Goal: Task Accomplishment & Management: Manage account settings

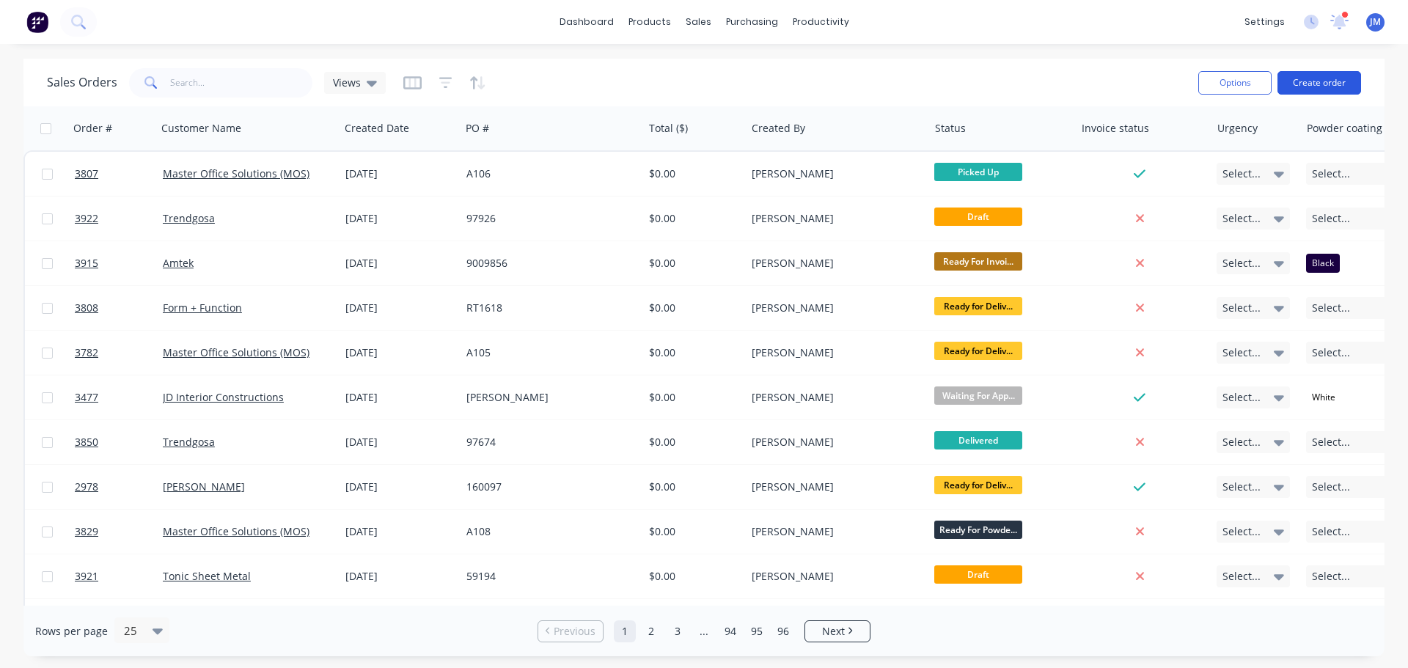
click at [1322, 79] on button "Create order" at bounding box center [1319, 82] width 84 height 23
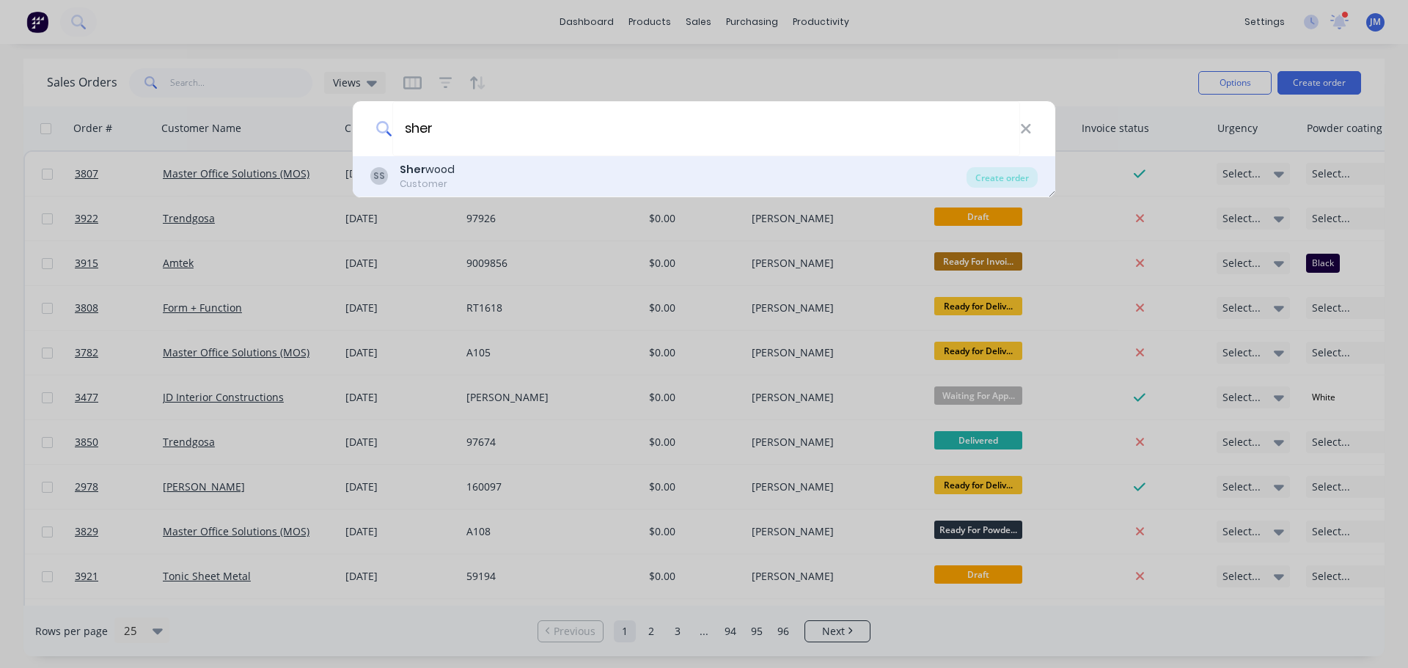
type input "sher"
click at [445, 172] on div "[PERSON_NAME]" at bounding box center [427, 169] width 55 height 15
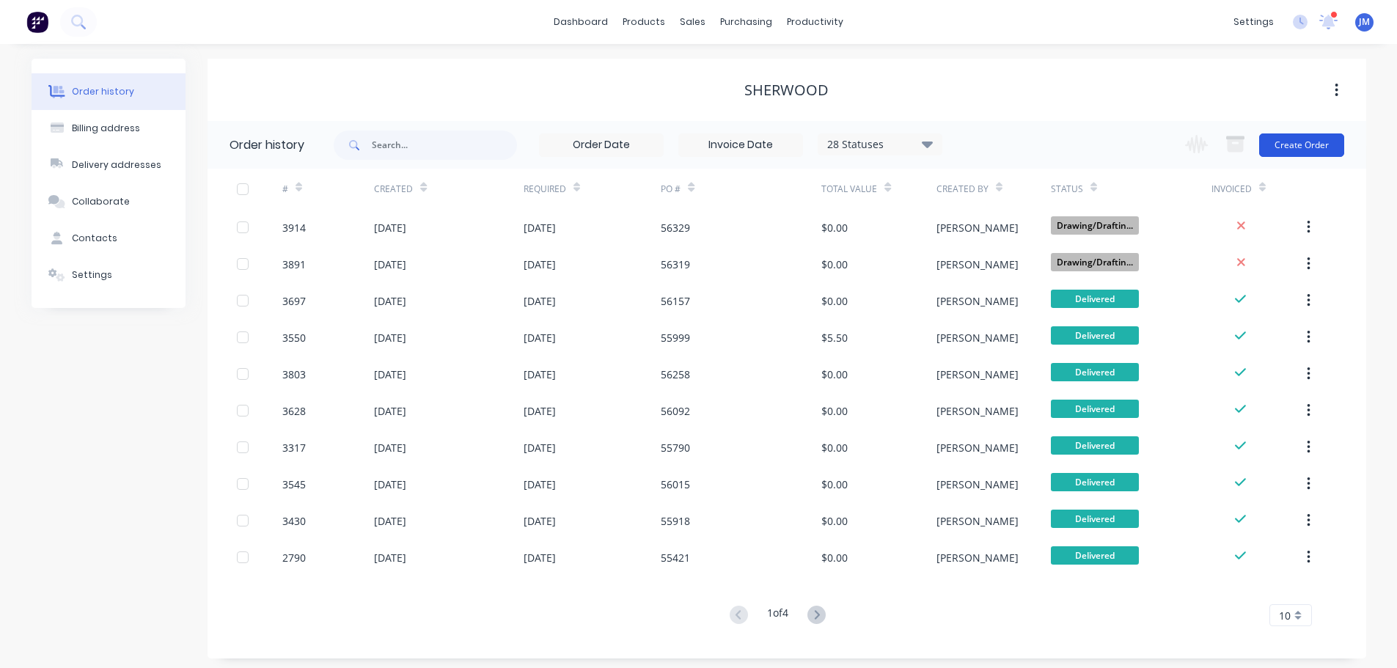
click at [1306, 145] on button "Create Order" at bounding box center [1301, 144] width 85 height 23
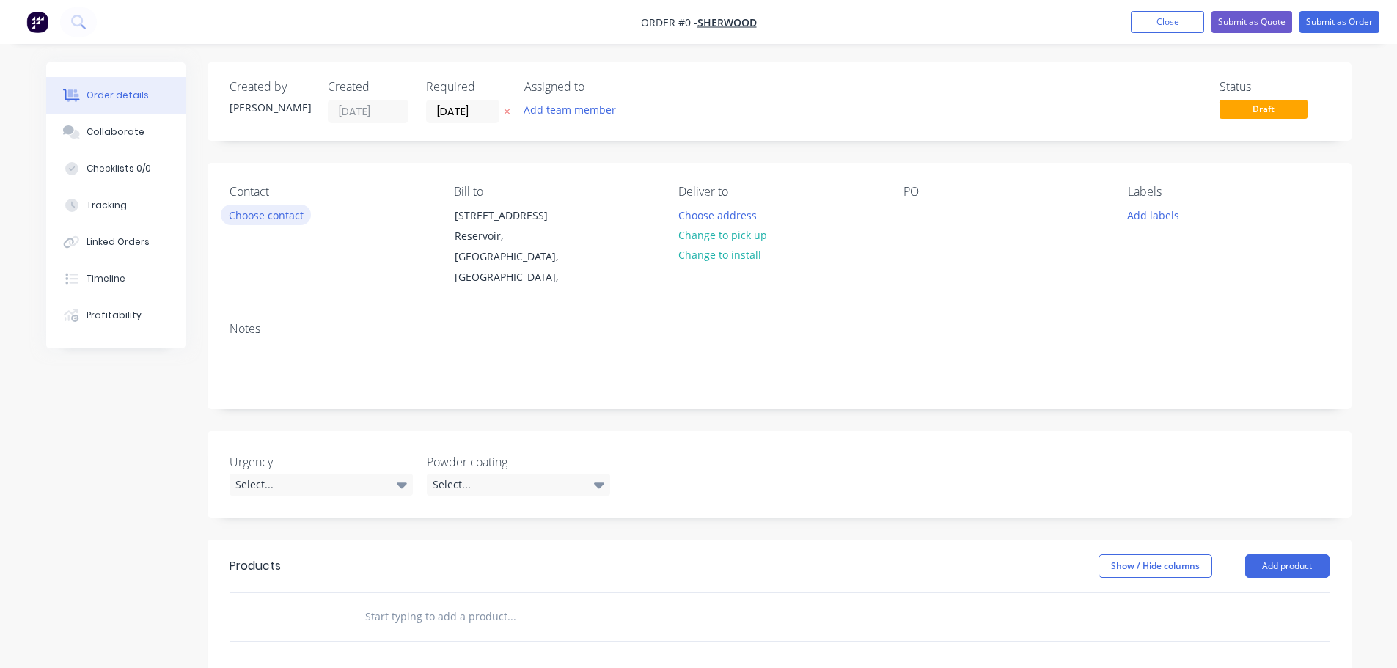
click at [287, 221] on button "Choose contact" at bounding box center [266, 215] width 90 height 20
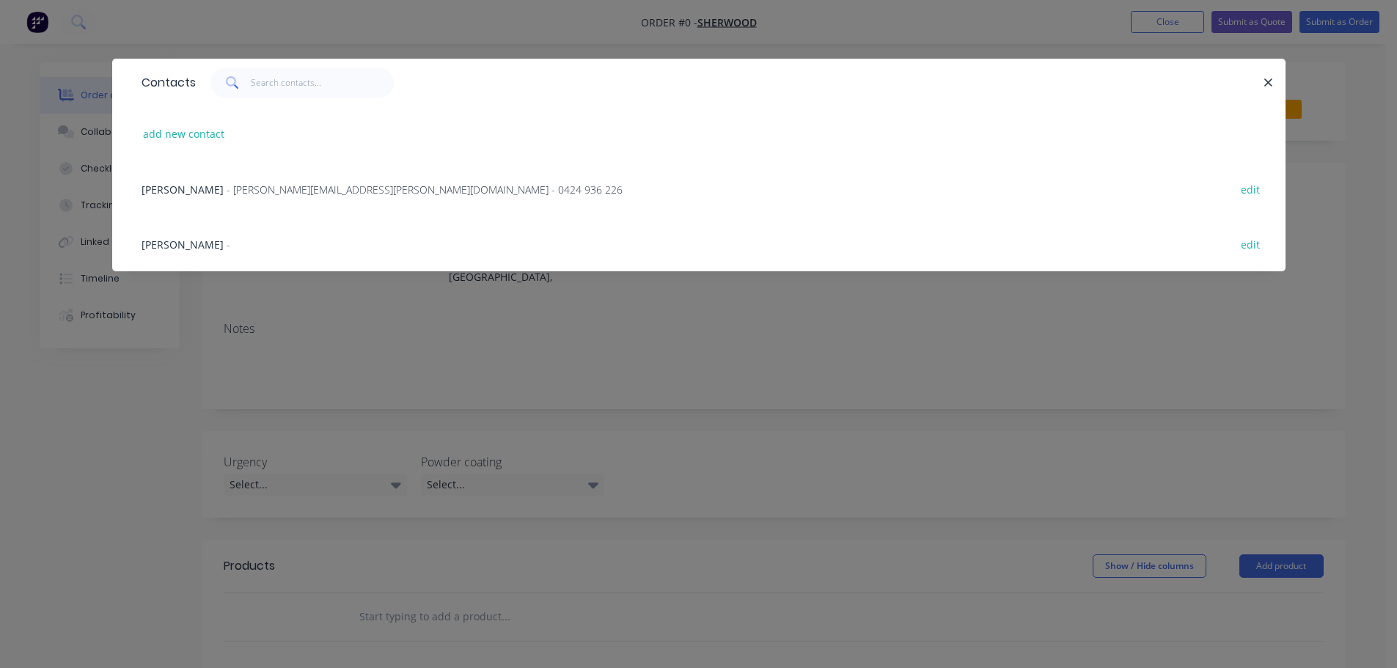
click at [243, 188] on span "- [PERSON_NAME][EMAIL_ADDRESS][PERSON_NAME][DOMAIN_NAME] - 0424 936 226" at bounding box center [425, 190] width 396 height 14
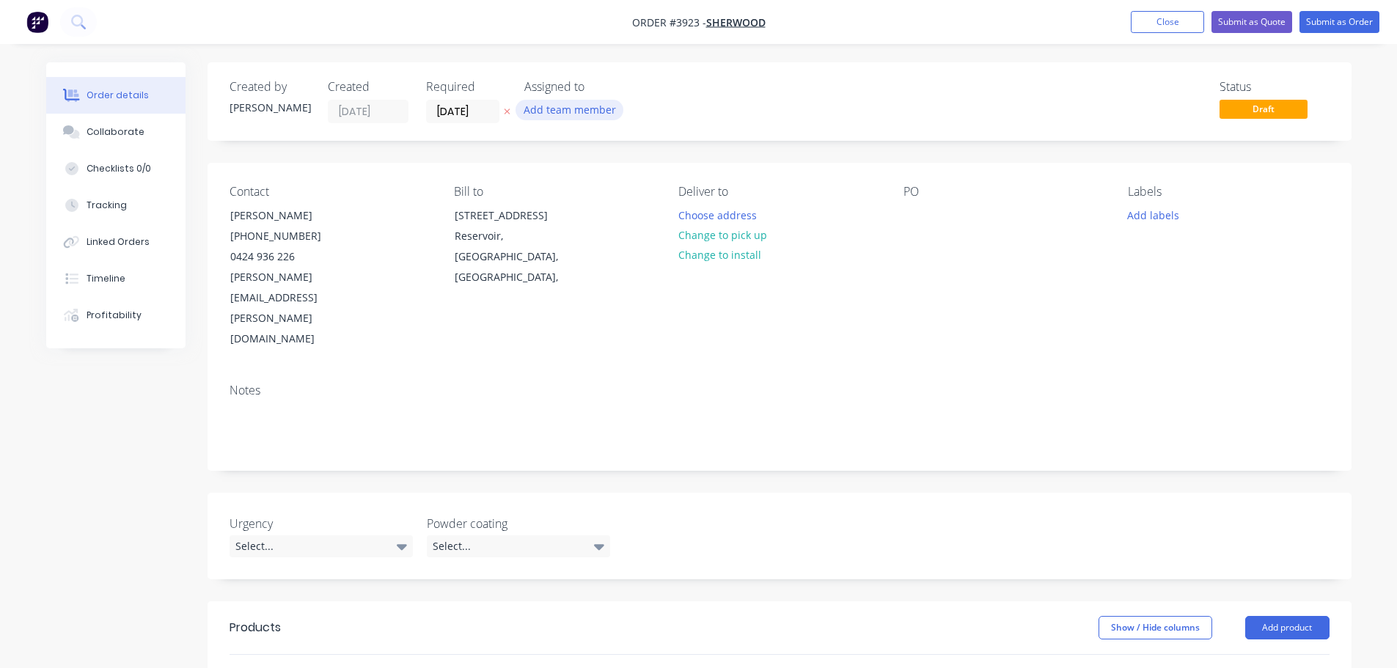
click at [577, 103] on button "Add team member" at bounding box center [569, 110] width 108 height 20
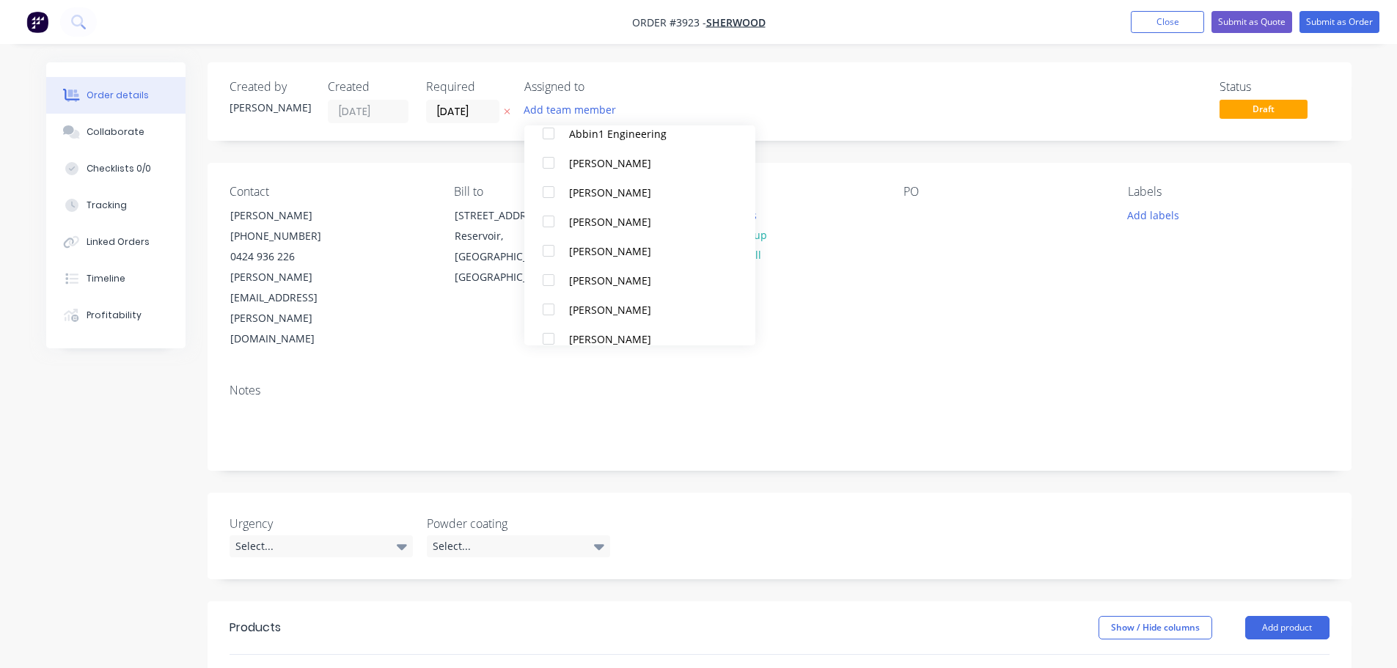
scroll to position [440, 0]
click at [549, 161] on div at bounding box center [548, 161] width 29 height 29
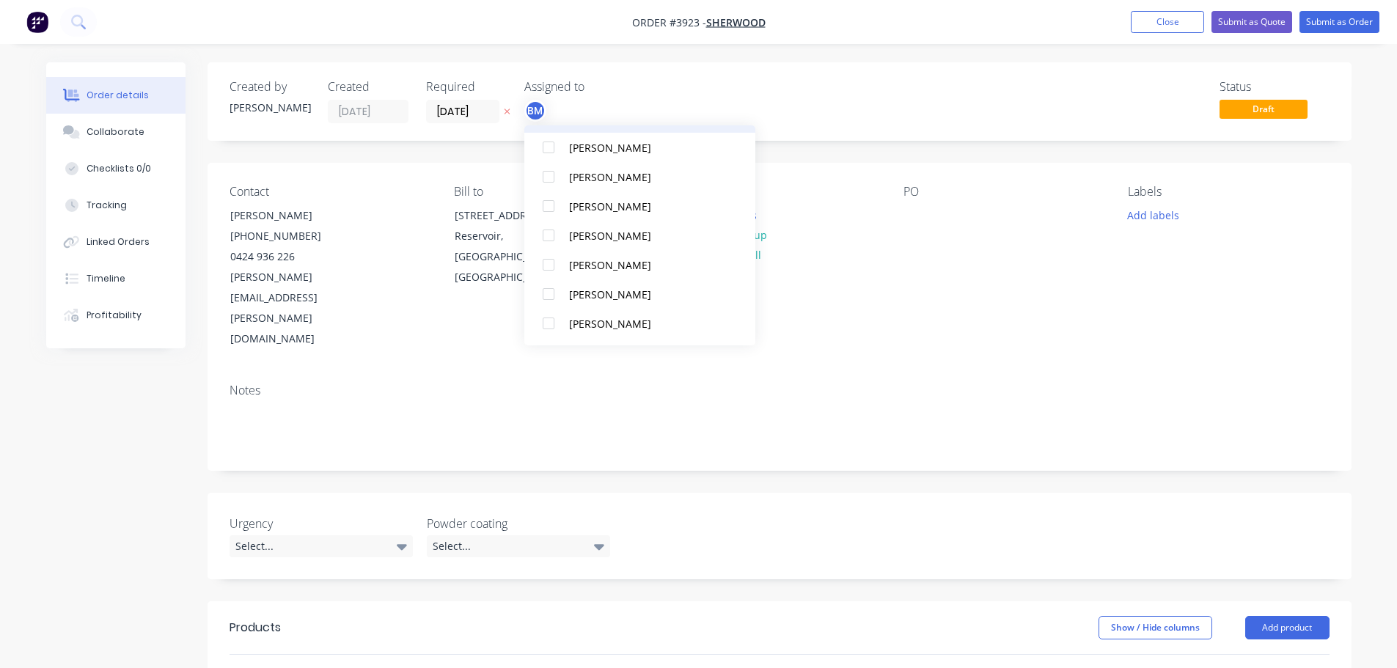
scroll to position [616, 0]
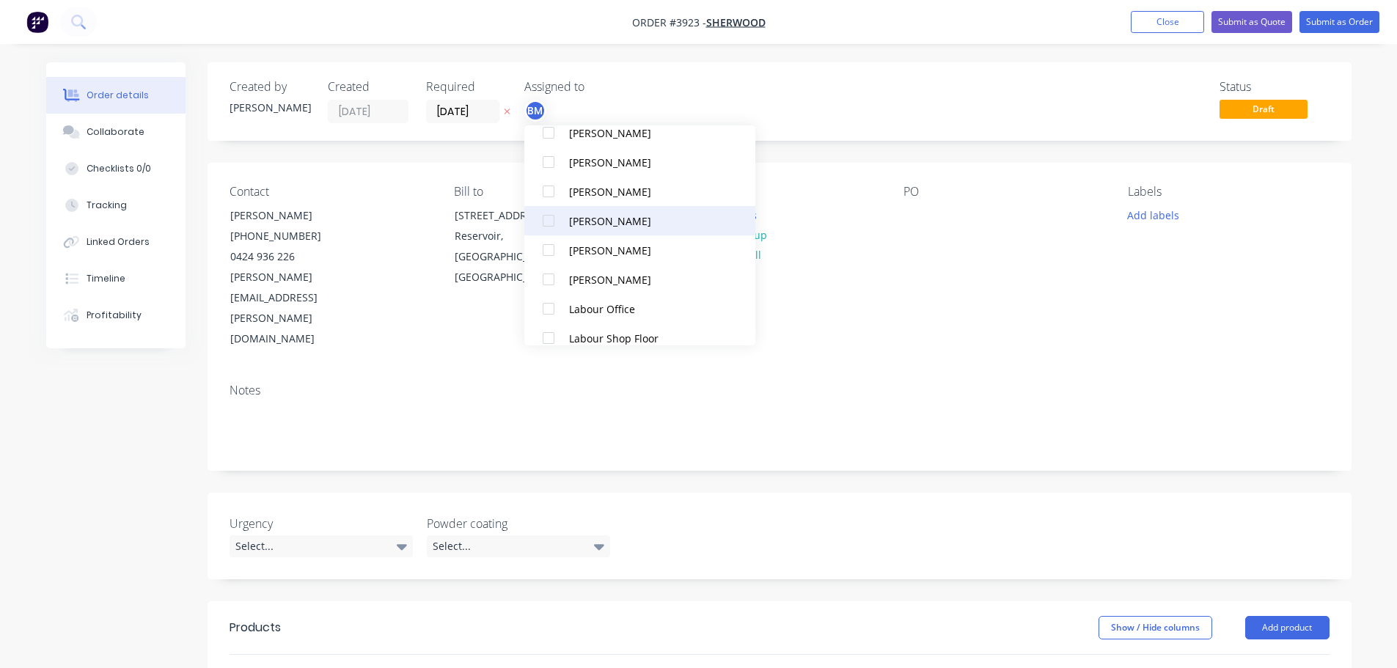
click at [549, 222] on div at bounding box center [548, 220] width 29 height 29
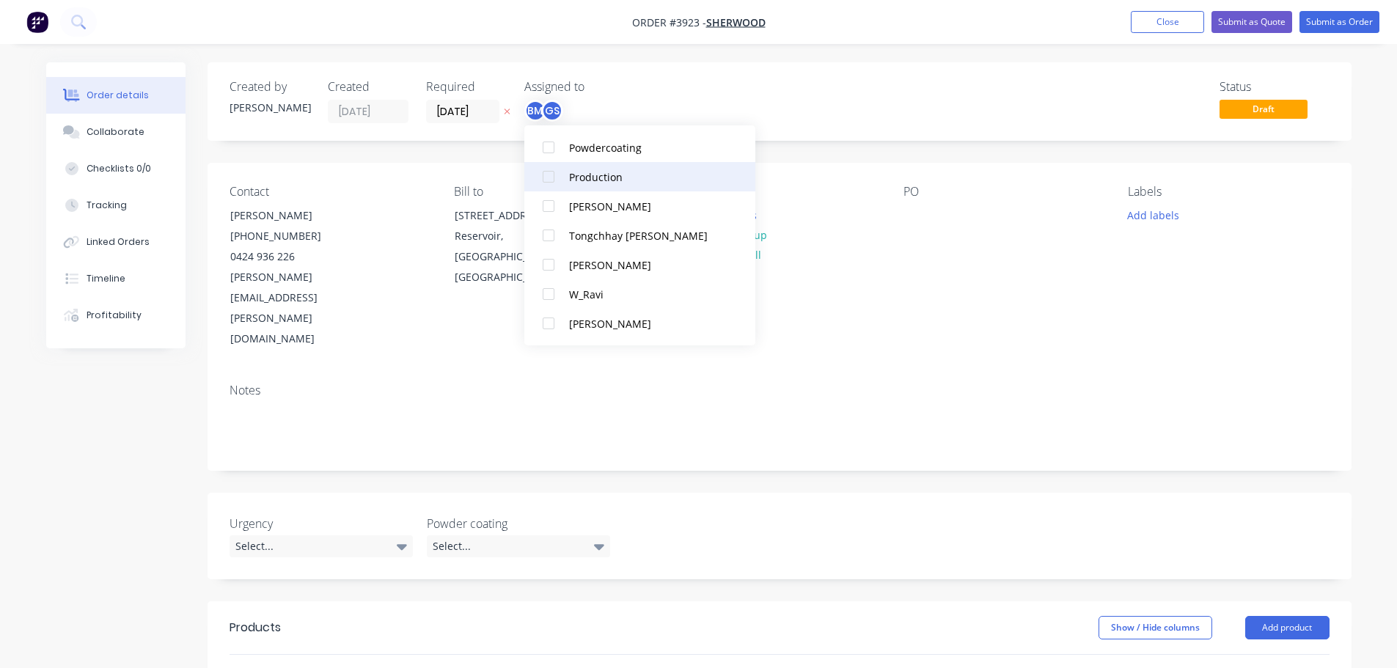
click at [547, 176] on div at bounding box center [548, 176] width 29 height 29
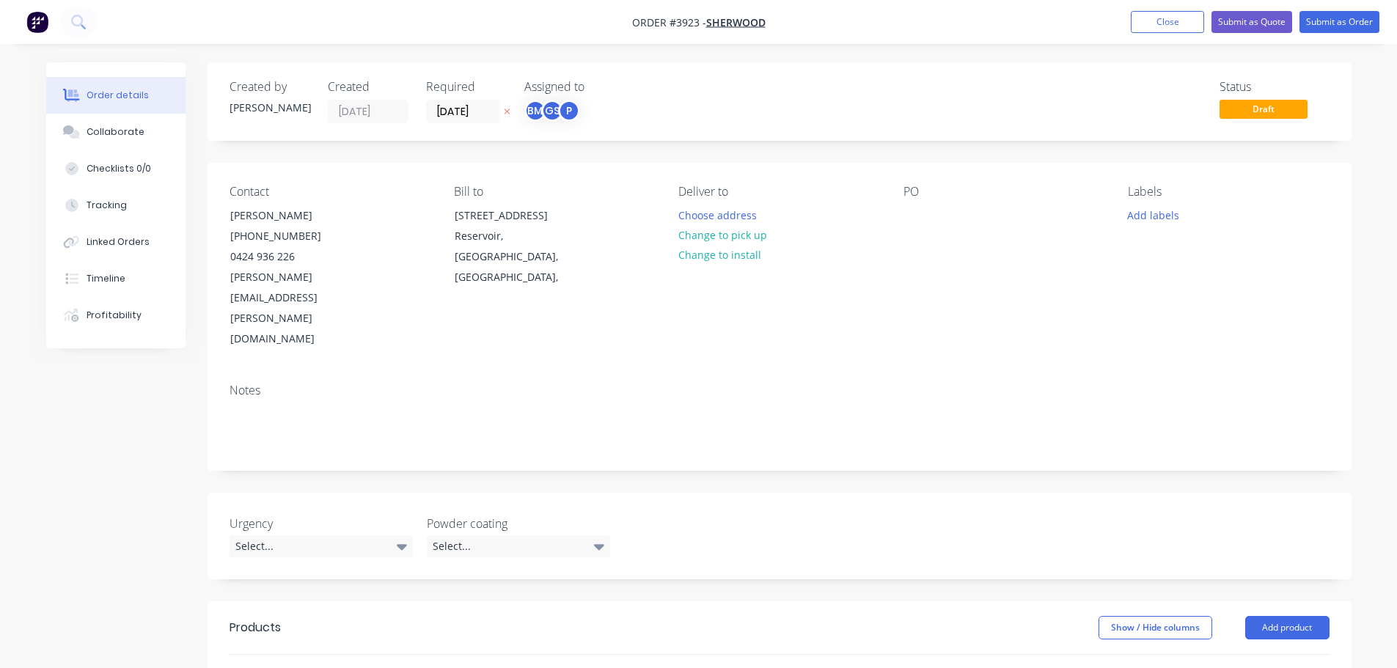
click at [857, 246] on div "Deliver to Choose address Change to pick up Change to install" at bounding box center [778, 267] width 201 height 165
click at [709, 210] on button "Choose address" at bounding box center [717, 215] width 94 height 20
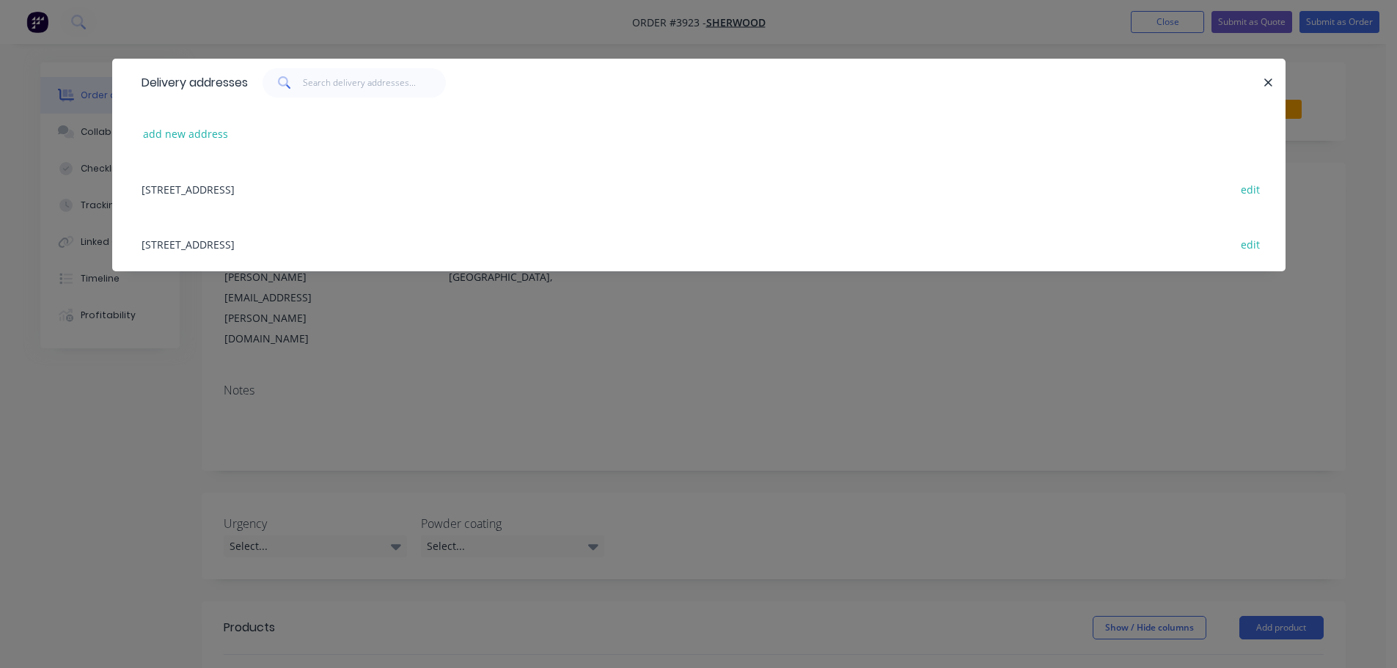
click at [297, 243] on div "4-6 Kurnai Ave, Reservoir, Victoria, Australia edit" at bounding box center [698, 243] width 1129 height 55
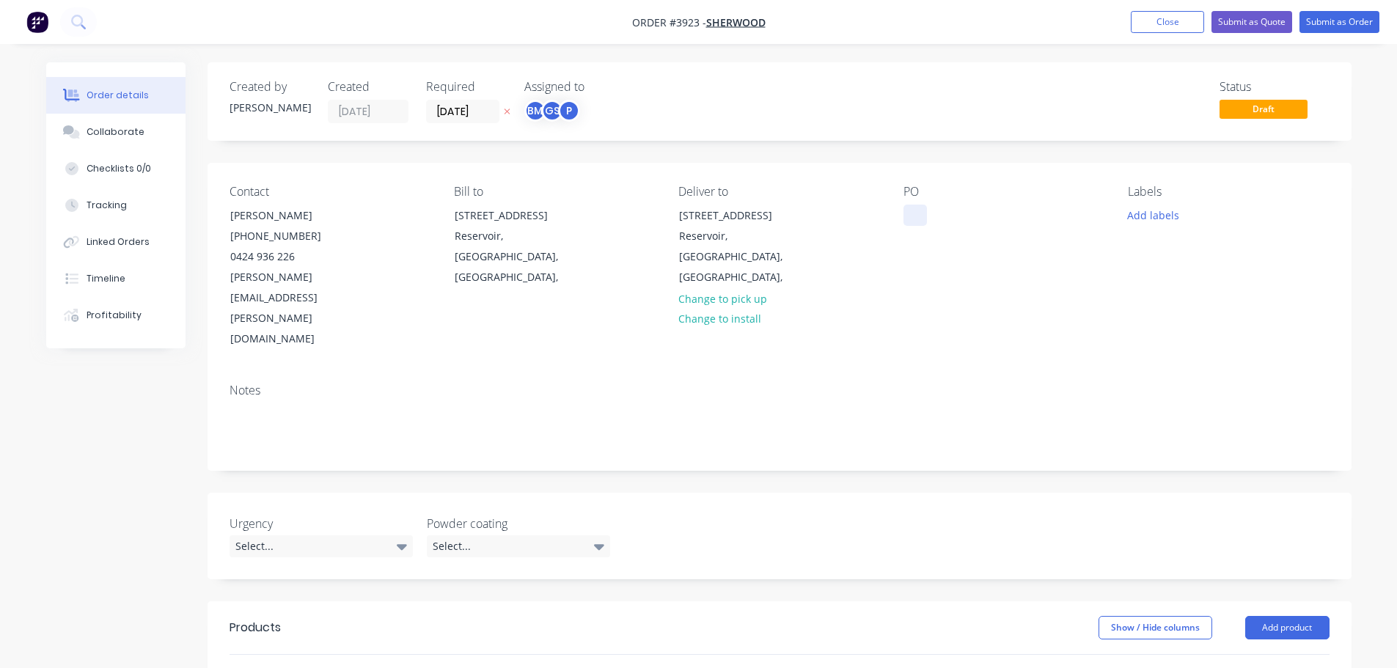
click at [914, 210] on div at bounding box center [914, 215] width 23 height 21
click at [136, 133] on div "Collaborate" at bounding box center [116, 131] width 58 height 13
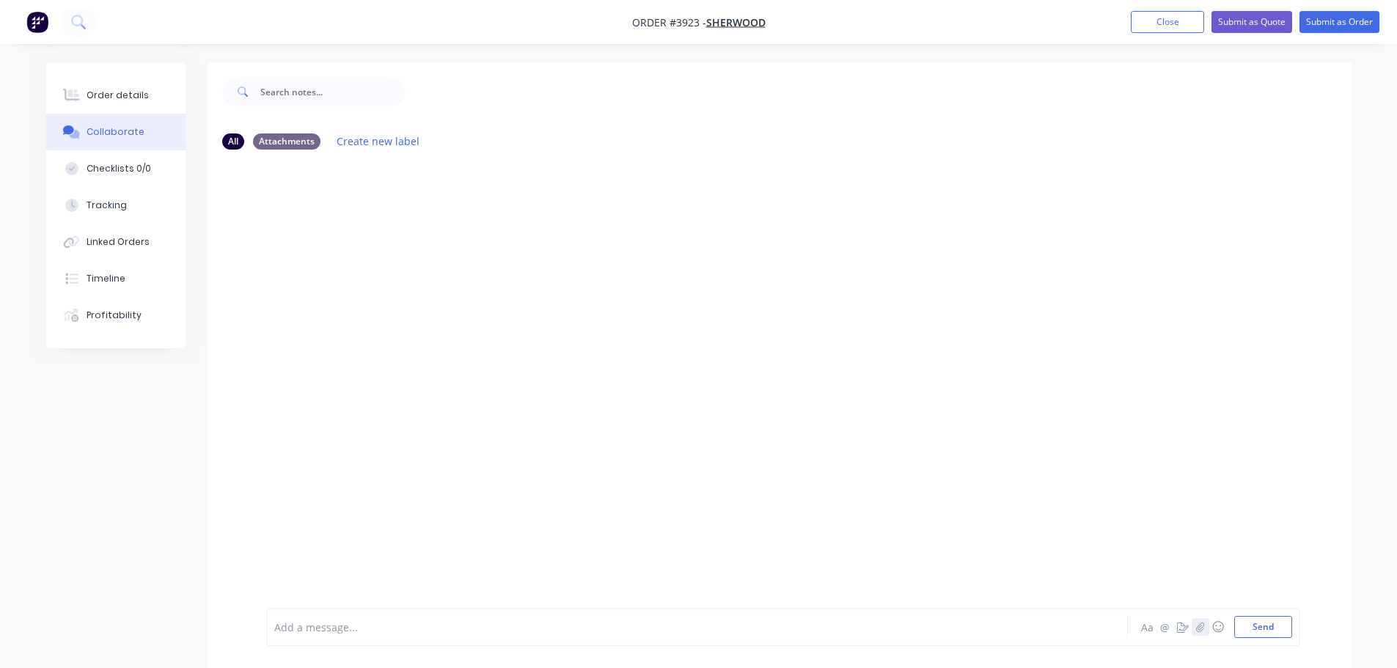
click at [1203, 625] on icon "button" at bounding box center [1200, 627] width 8 height 10
click at [1254, 626] on button "Send" at bounding box center [1263, 627] width 58 height 22
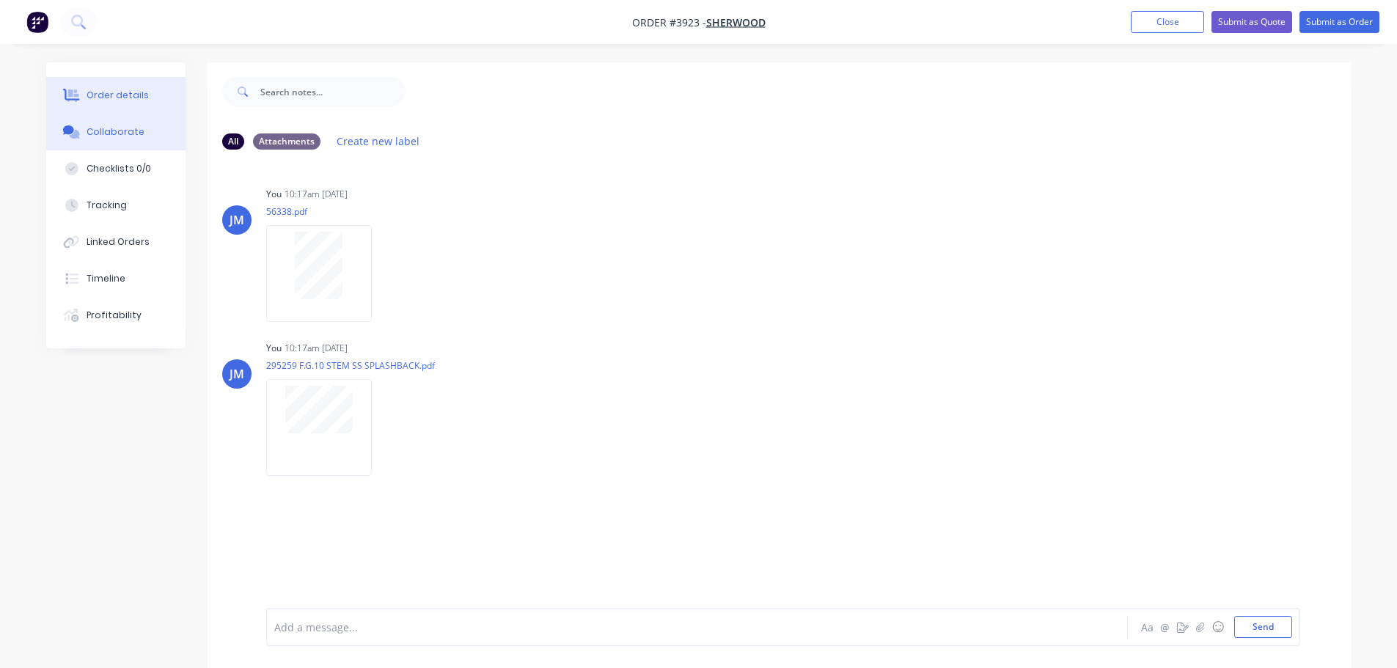
click at [103, 96] on div "Order details" at bounding box center [118, 95] width 62 height 13
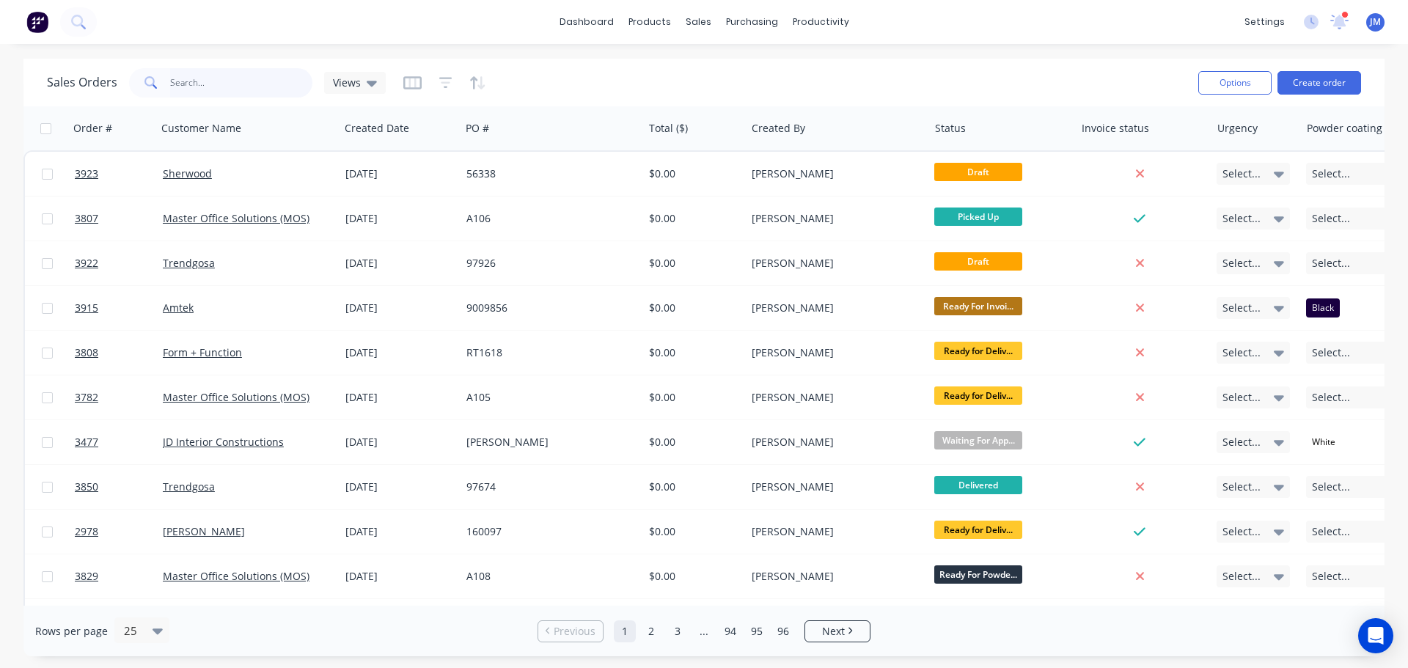
click at [193, 87] on input "text" at bounding box center [241, 82] width 143 height 29
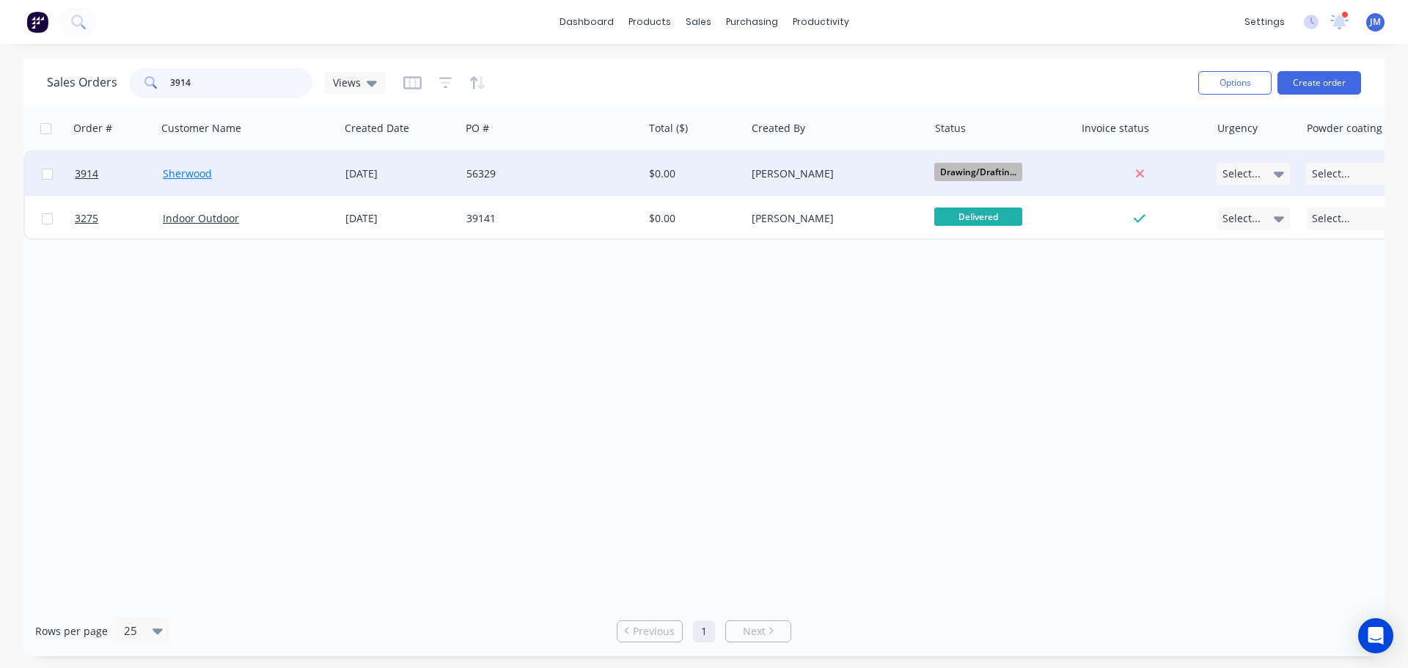
type input "3914"
click at [196, 172] on link "Sherwood" at bounding box center [187, 173] width 49 height 14
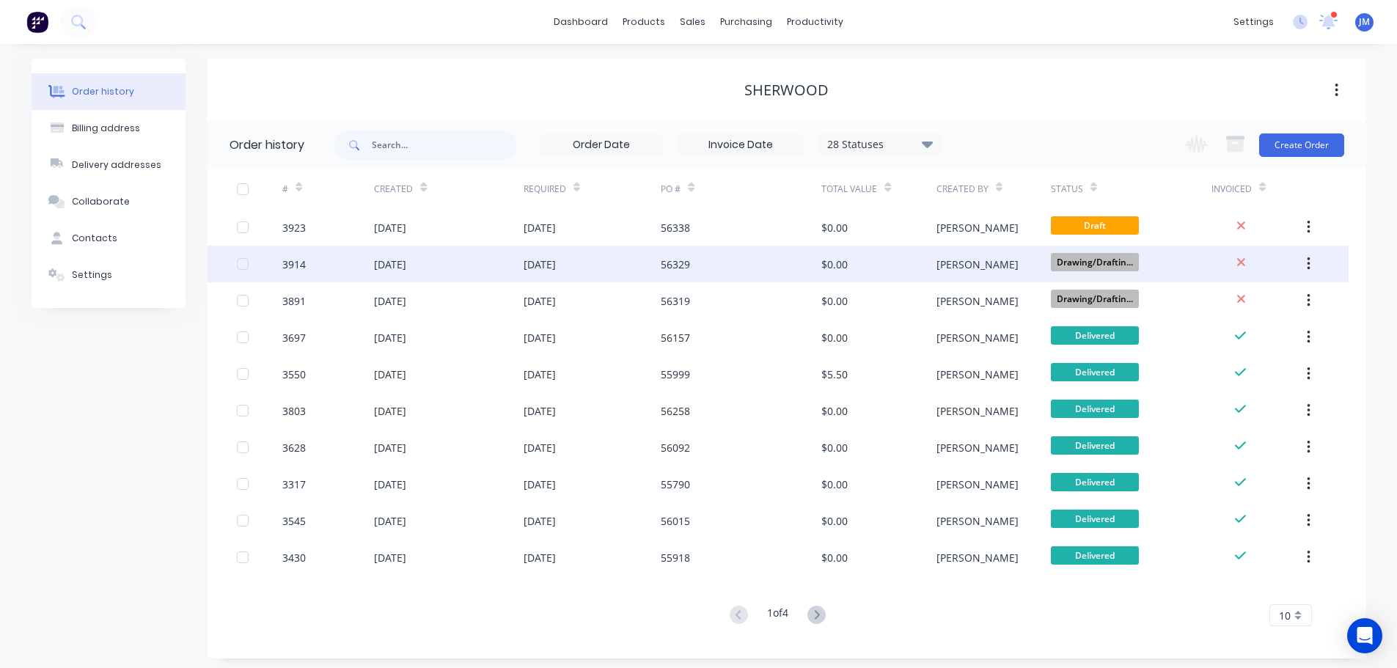
click at [406, 257] on div "[DATE]" at bounding box center [390, 264] width 32 height 15
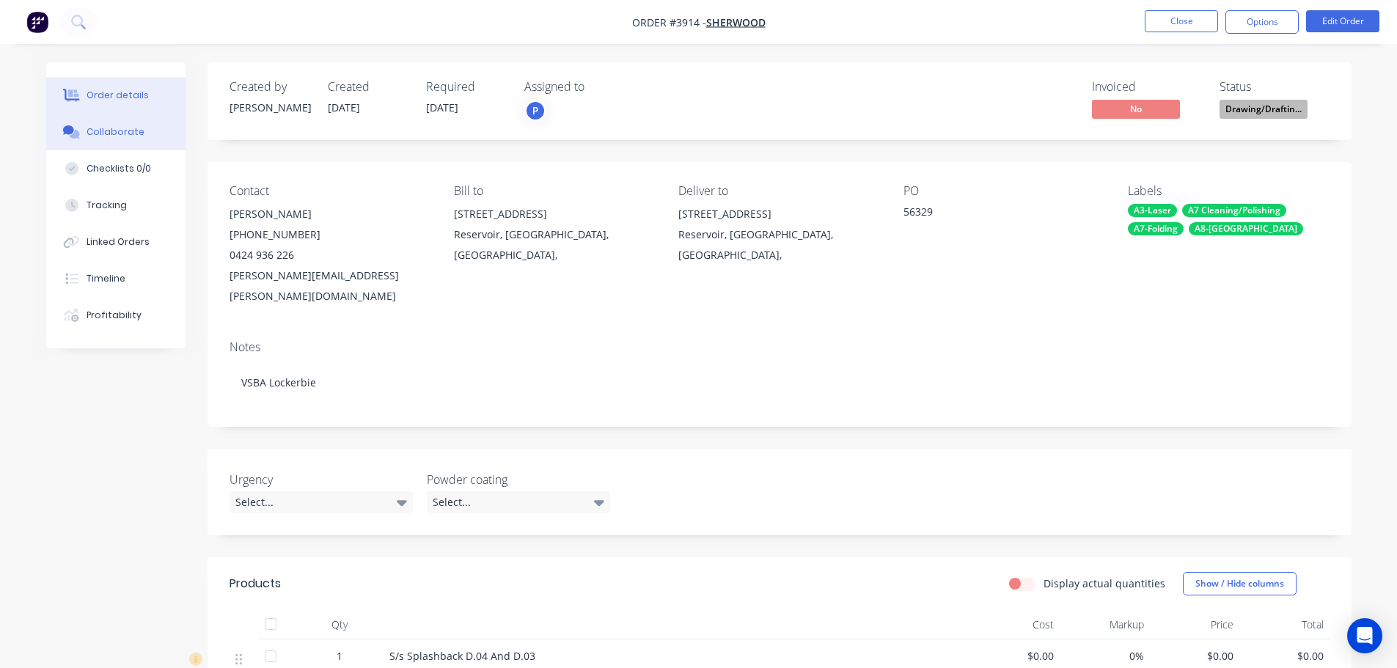
click at [116, 138] on div "Collaborate" at bounding box center [116, 131] width 58 height 13
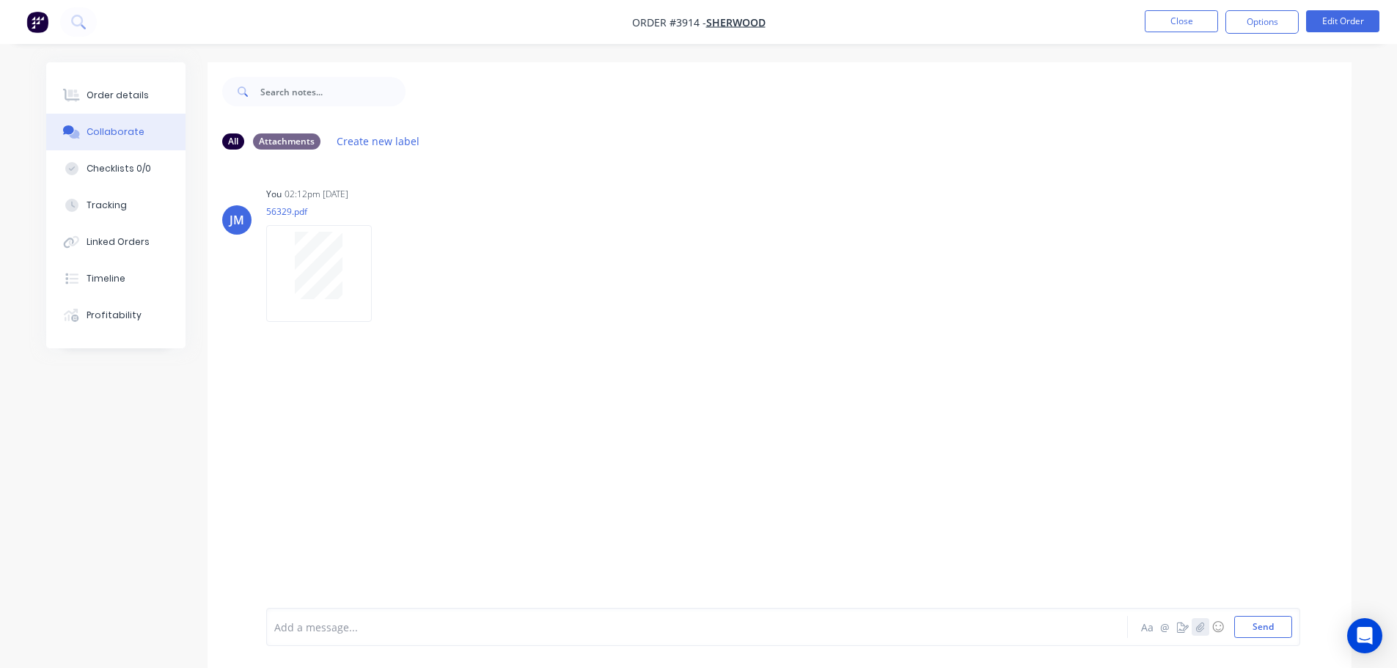
click at [1196, 627] on icon "button" at bounding box center [1199, 627] width 9 height 10
click at [1256, 639] on div "Add a message... Aa @ ☺ Send" at bounding box center [783, 589] width 1034 height 113
click at [1255, 627] on button "Send" at bounding box center [1263, 627] width 58 height 22
click at [111, 95] on div "Order details" at bounding box center [118, 95] width 62 height 13
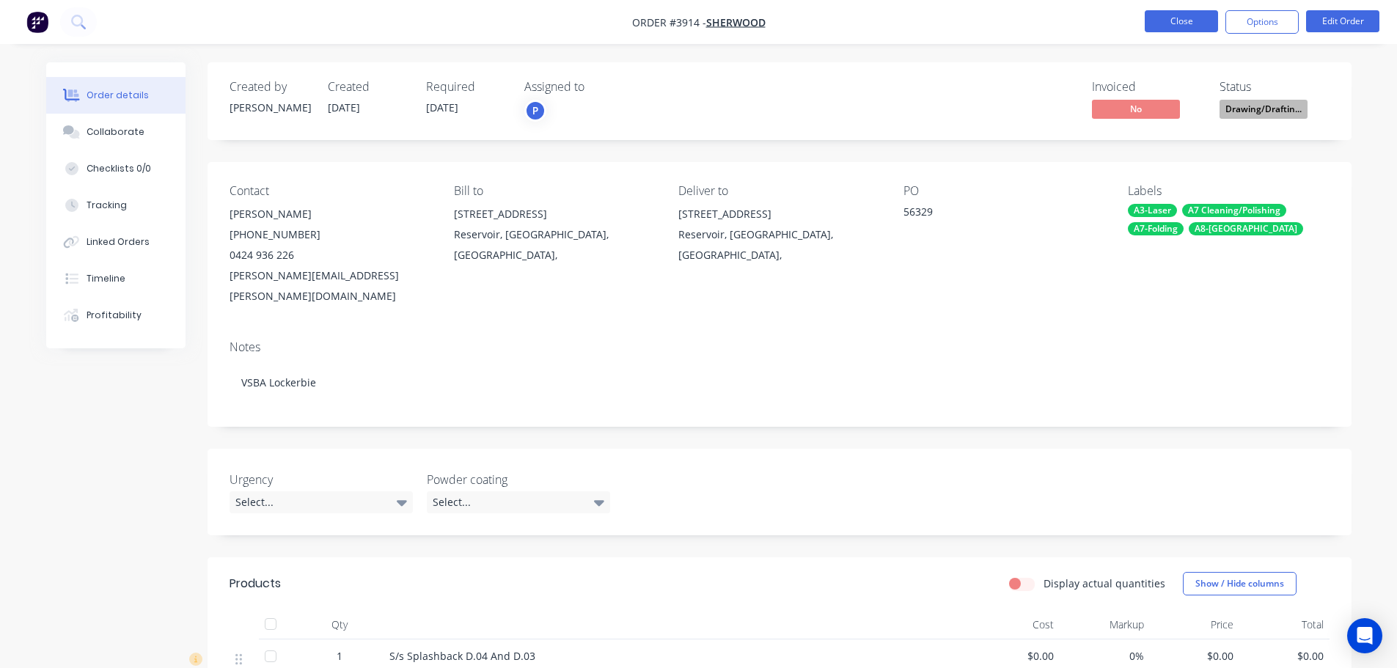
click at [1180, 18] on button "Close" at bounding box center [1180, 21] width 73 height 22
